Goal: Transaction & Acquisition: Purchase product/service

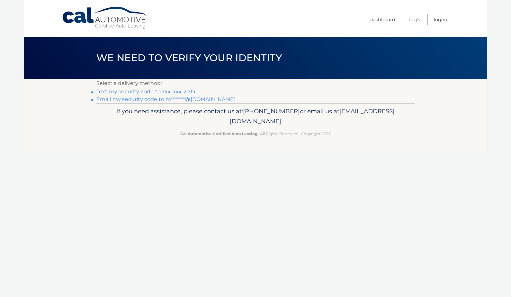
click at [155, 92] on link "Text my security code to xxx-xxx-2014" at bounding box center [145, 91] width 99 height 6
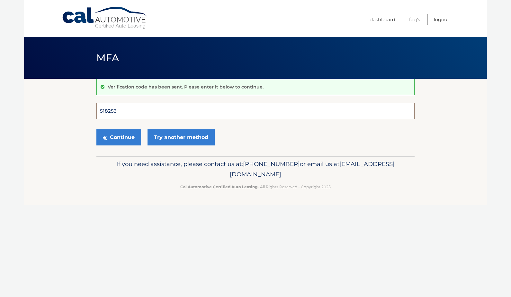
type input "518253"
click at [119, 137] on button "Continue" at bounding box center [118, 137] width 45 height 16
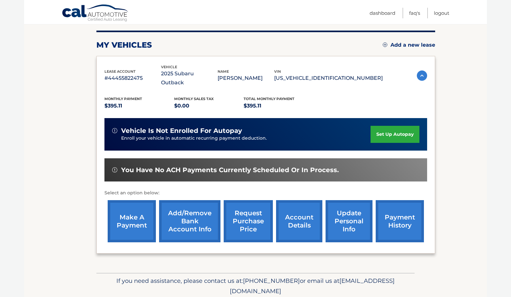
scroll to position [79, 0]
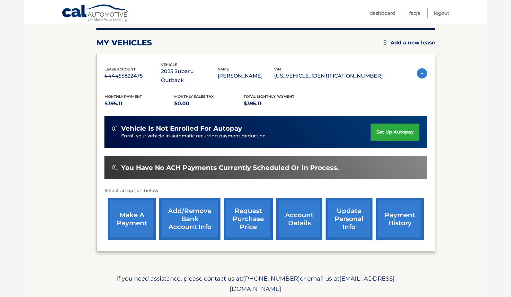
click at [128, 201] on link "make a payment" at bounding box center [132, 219] width 48 height 42
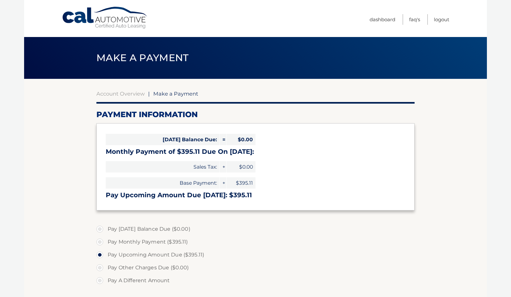
select select "ZDRiYTQyOWItYjNhNi00MjA5LWFmOGItZmVmMjMwZjA1ZTFj"
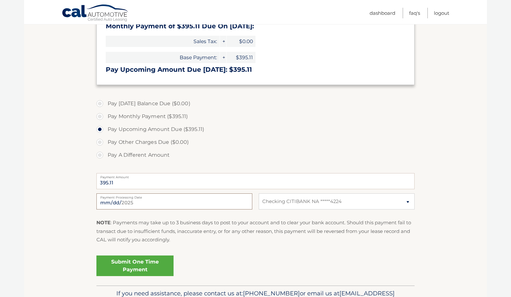
scroll to position [124, 0]
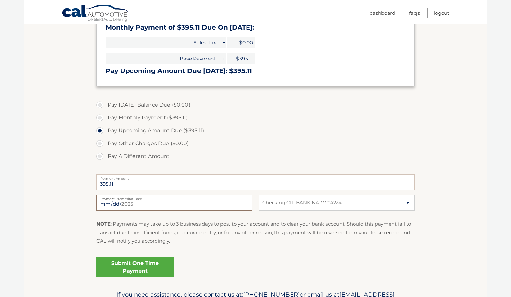
click at [170, 198] on div "[DATE] Payment Processing Date" at bounding box center [174, 202] width 156 height 16
click at [130, 203] on input "[DATE]" at bounding box center [174, 202] width 156 height 16
type input "[DATE]"
click at [210, 240] on p "NOTE : Payments may take up to 3 business days to post to your account and to c…" at bounding box center [255, 231] width 318 height 25
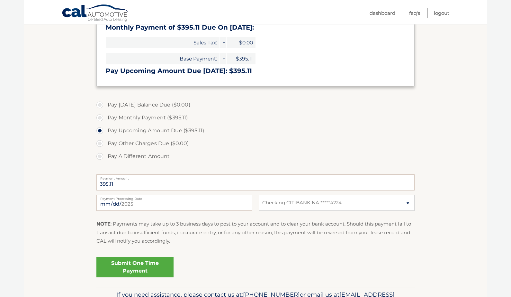
click at [144, 263] on link "Submit One Time Payment" at bounding box center [134, 266] width 77 height 21
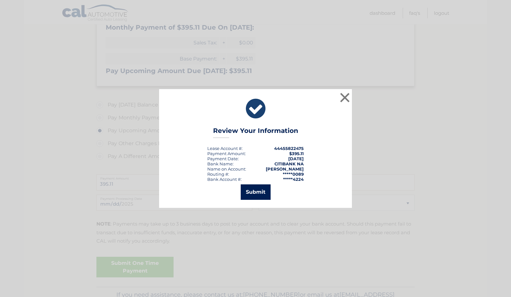
click at [259, 190] on button "Submit" at bounding box center [256, 191] width 30 height 15
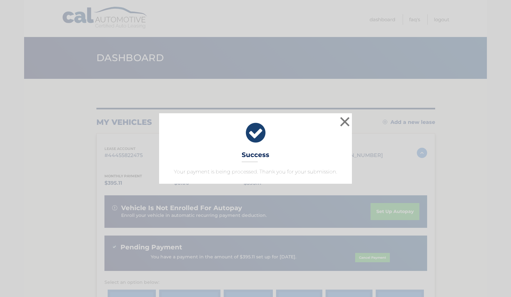
click at [343, 121] on button "×" at bounding box center [344, 121] width 13 height 13
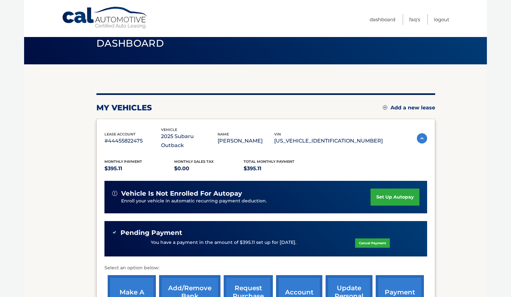
scroll to position [14, 0]
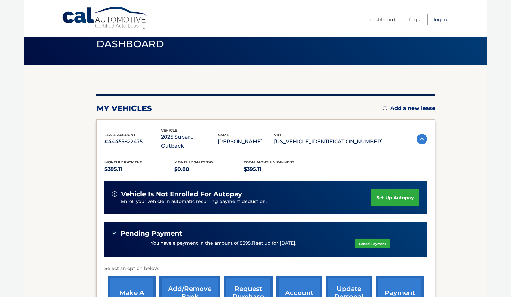
click at [442, 20] on link "Logout" at bounding box center [441, 19] width 15 height 11
